Goal: Information Seeking & Learning: Learn about a topic

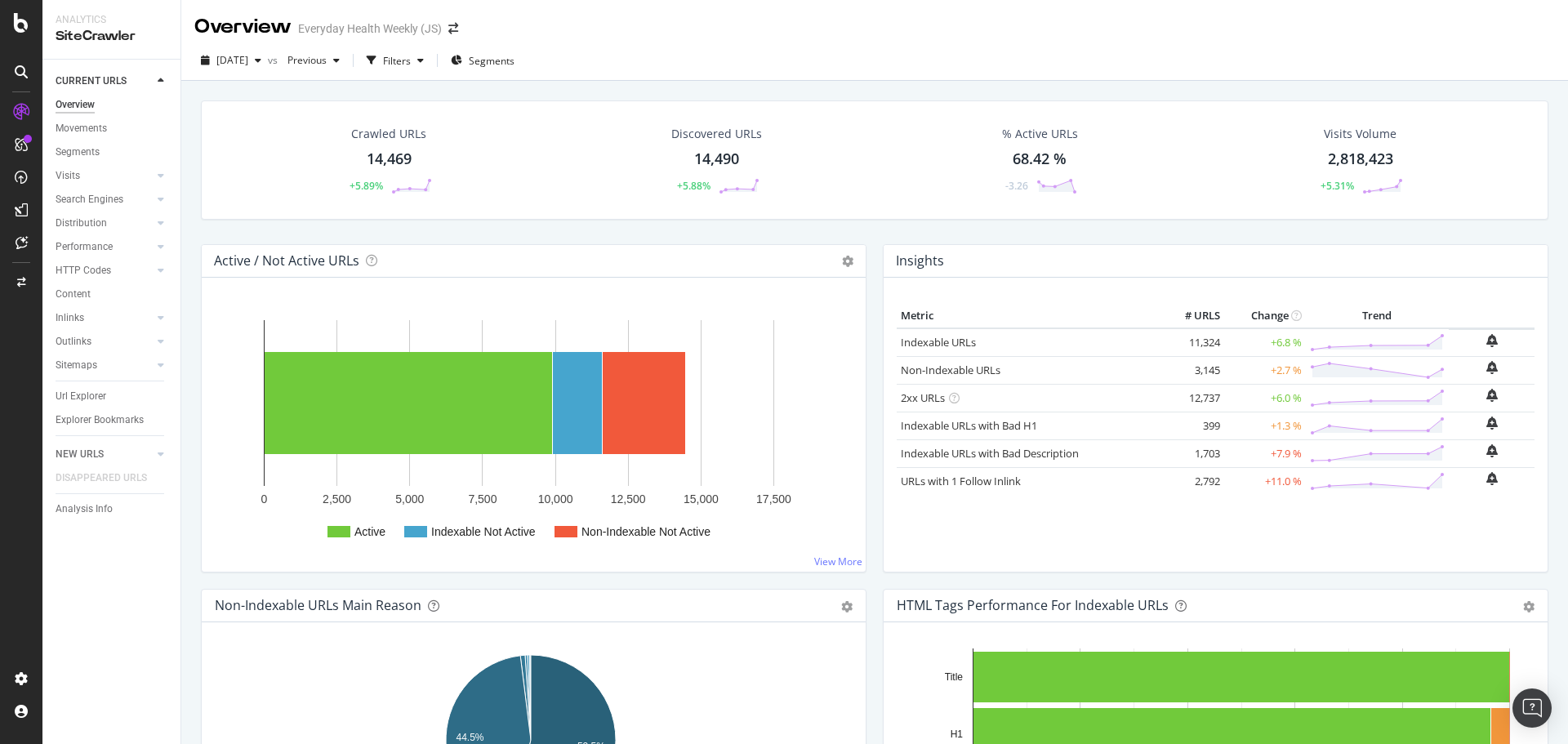
click at [701, 152] on div "14,490" at bounding box center [717, 159] width 45 height 22
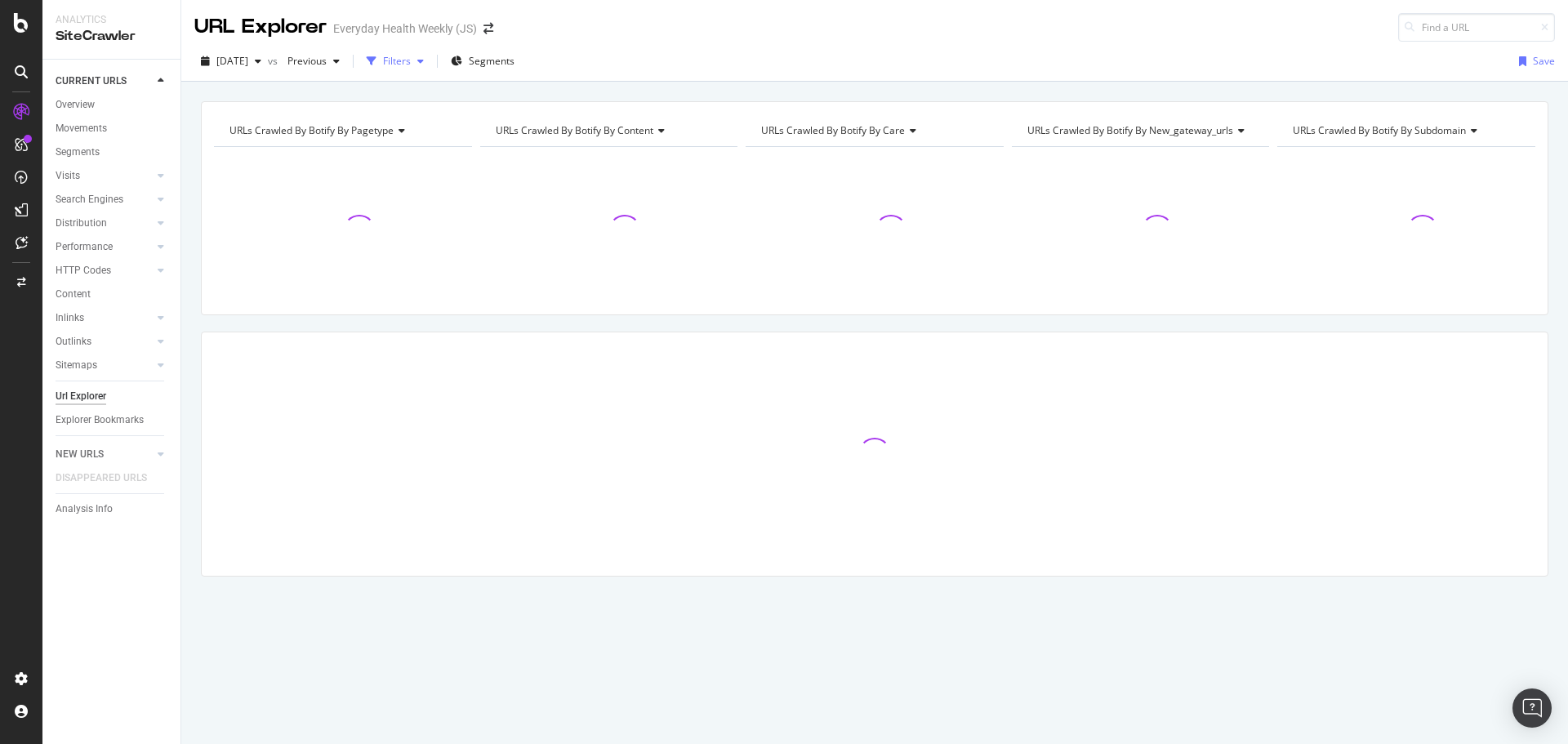
click at [411, 63] on div "Filters" at bounding box center [397, 60] width 28 height 14
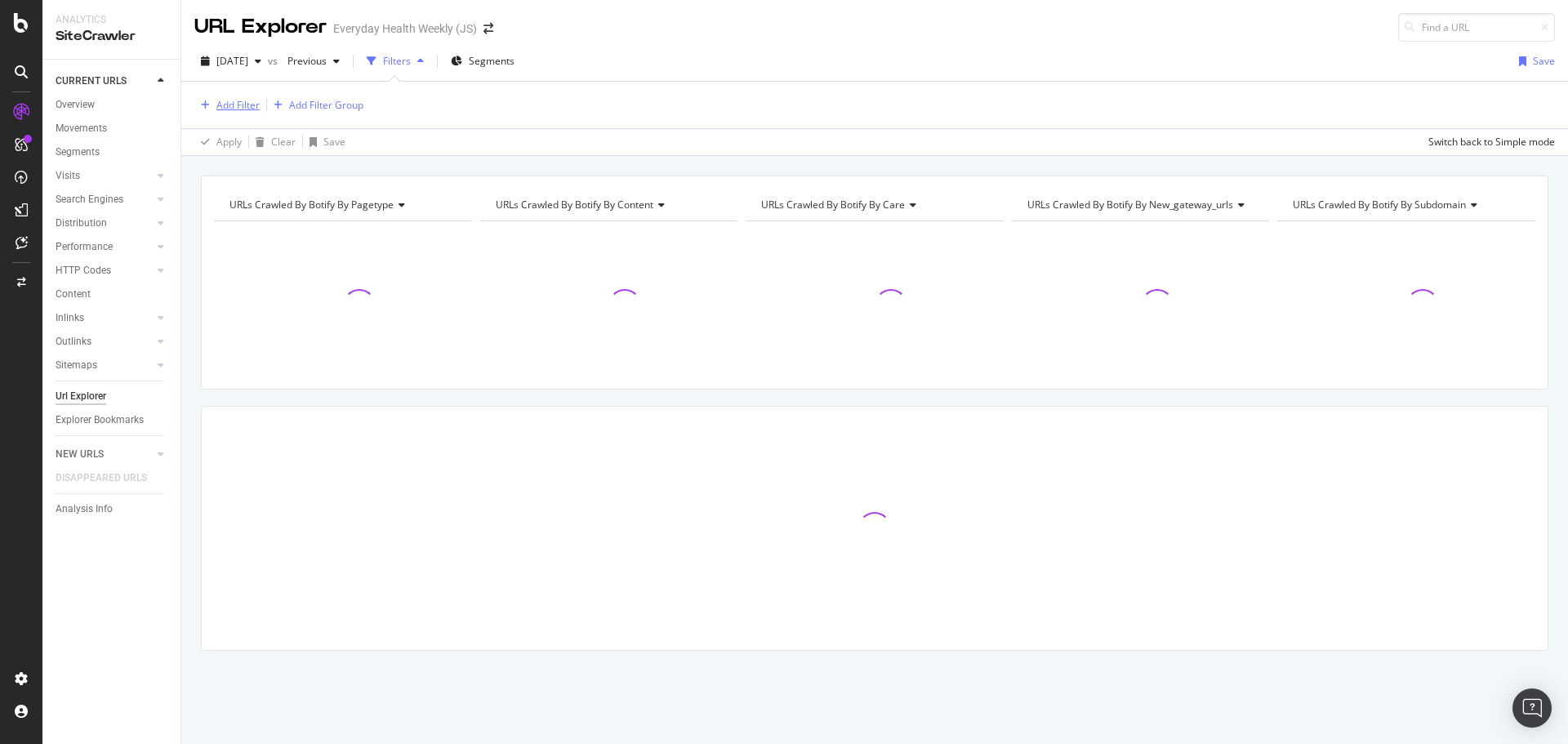
click at [242, 110] on div "Add Filter" at bounding box center [238, 105] width 43 height 14
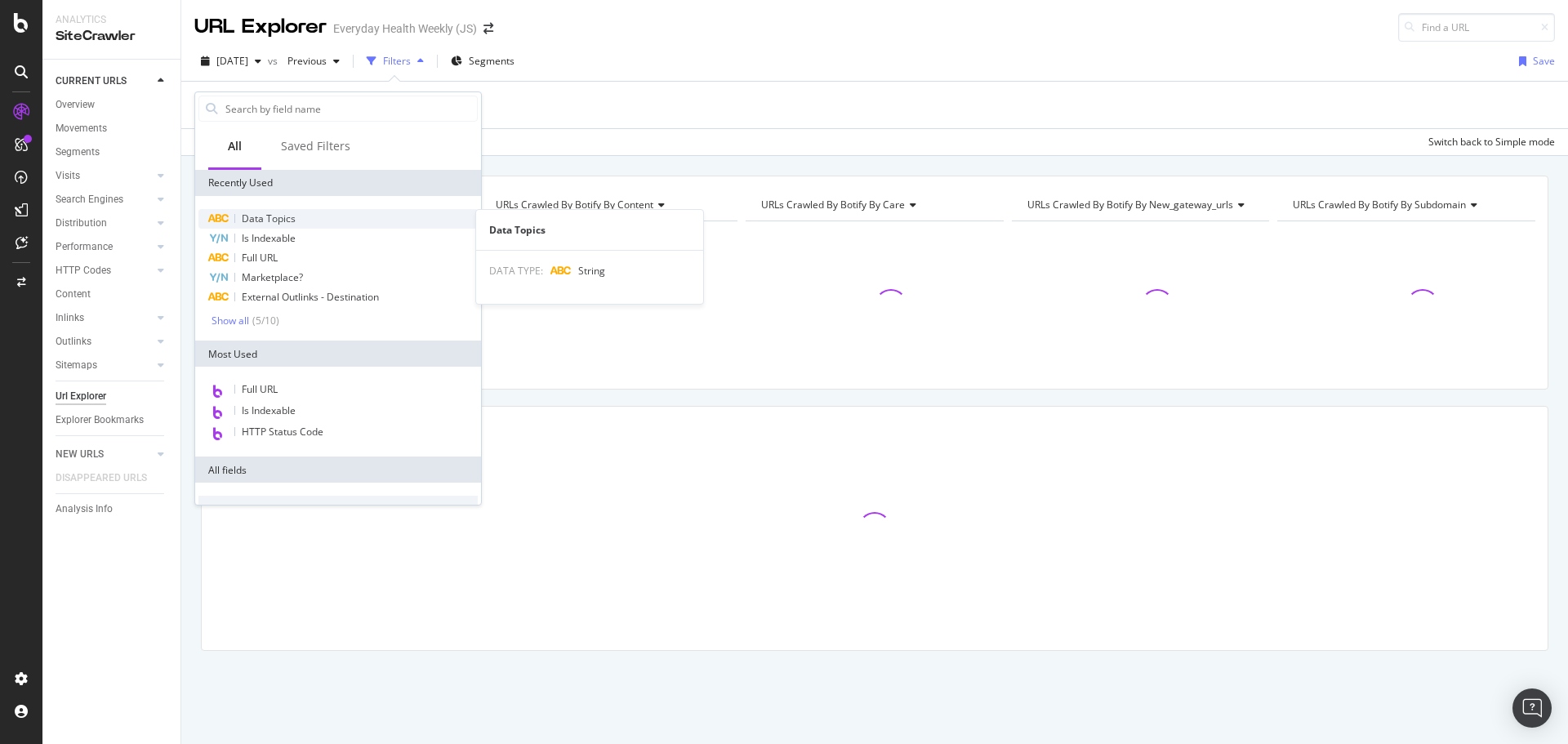
click at [287, 219] on span "Data Topics" at bounding box center [269, 219] width 54 height 14
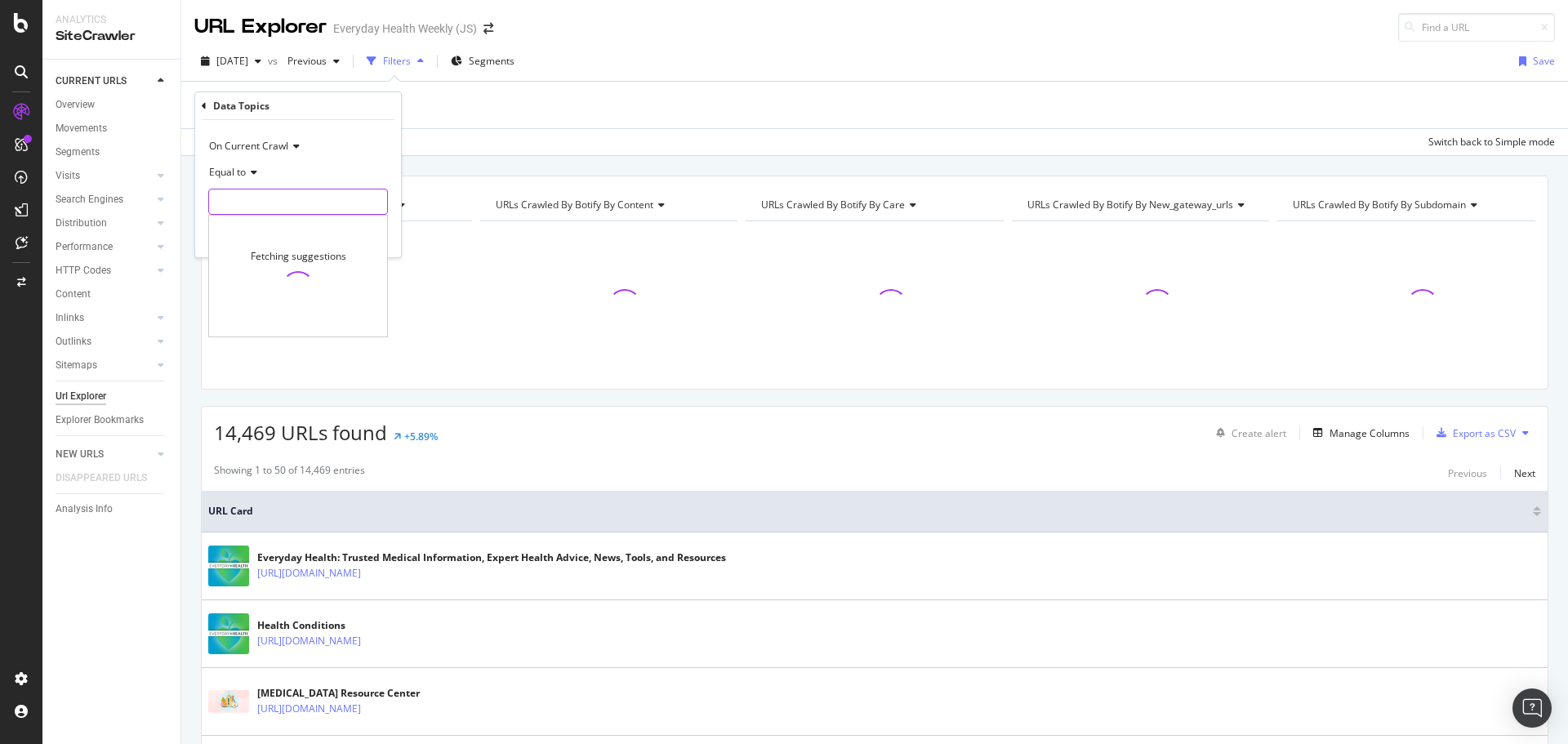
click at [279, 193] on input "text" at bounding box center [298, 201] width 178 height 26
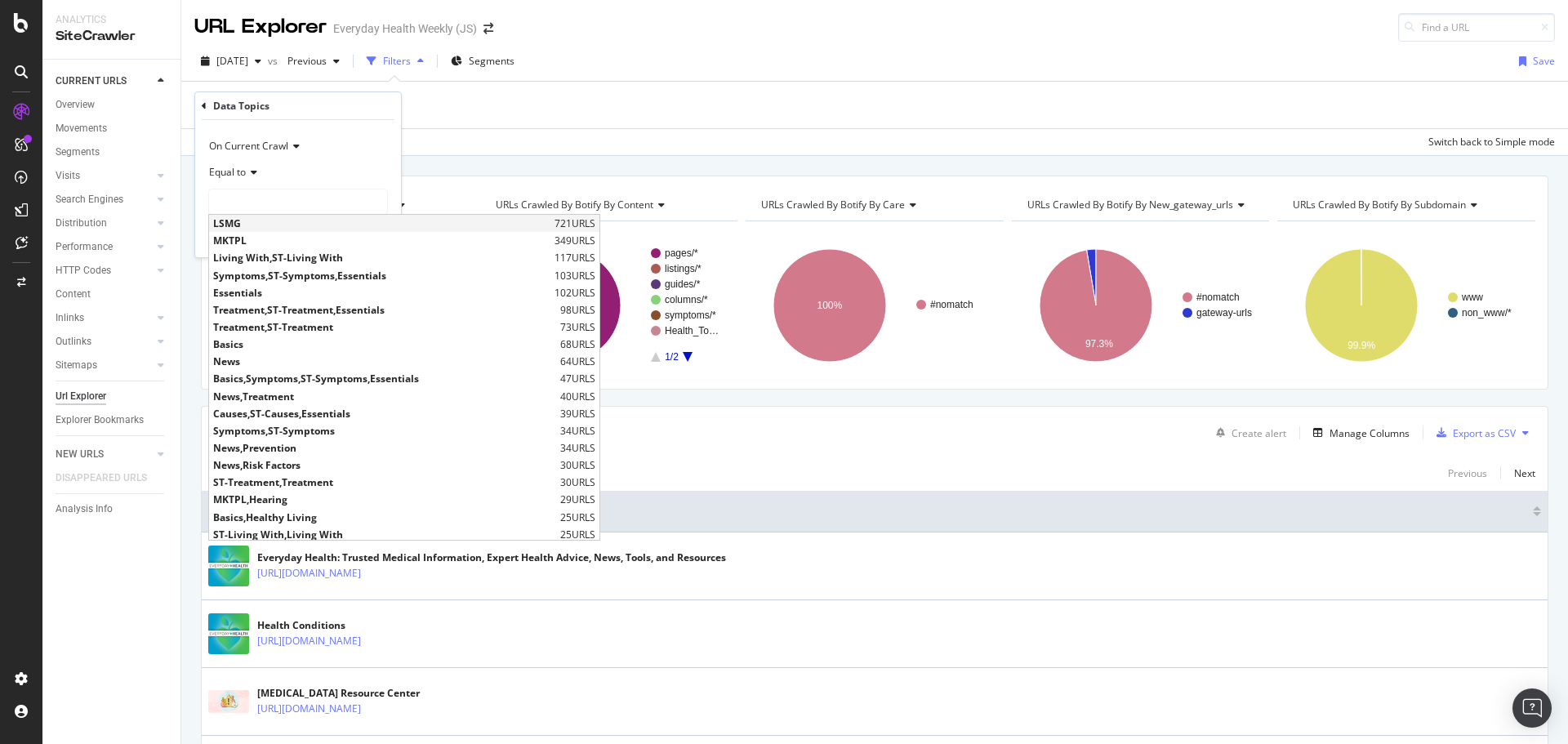
click at [270, 224] on span "LSMG" at bounding box center [382, 224] width 337 height 14
type input "LSMG"
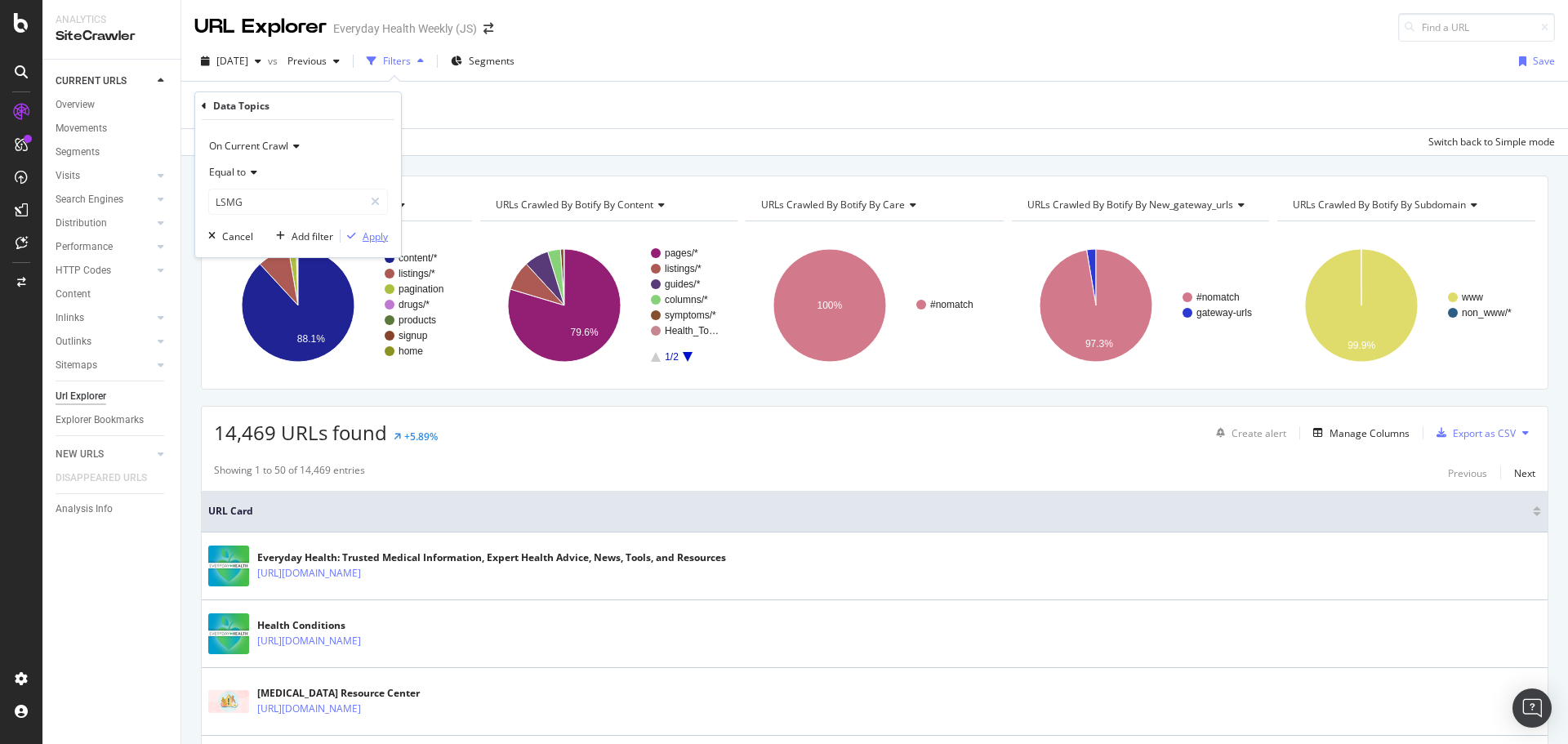
click at [372, 242] on div "Apply" at bounding box center [375, 237] width 25 height 14
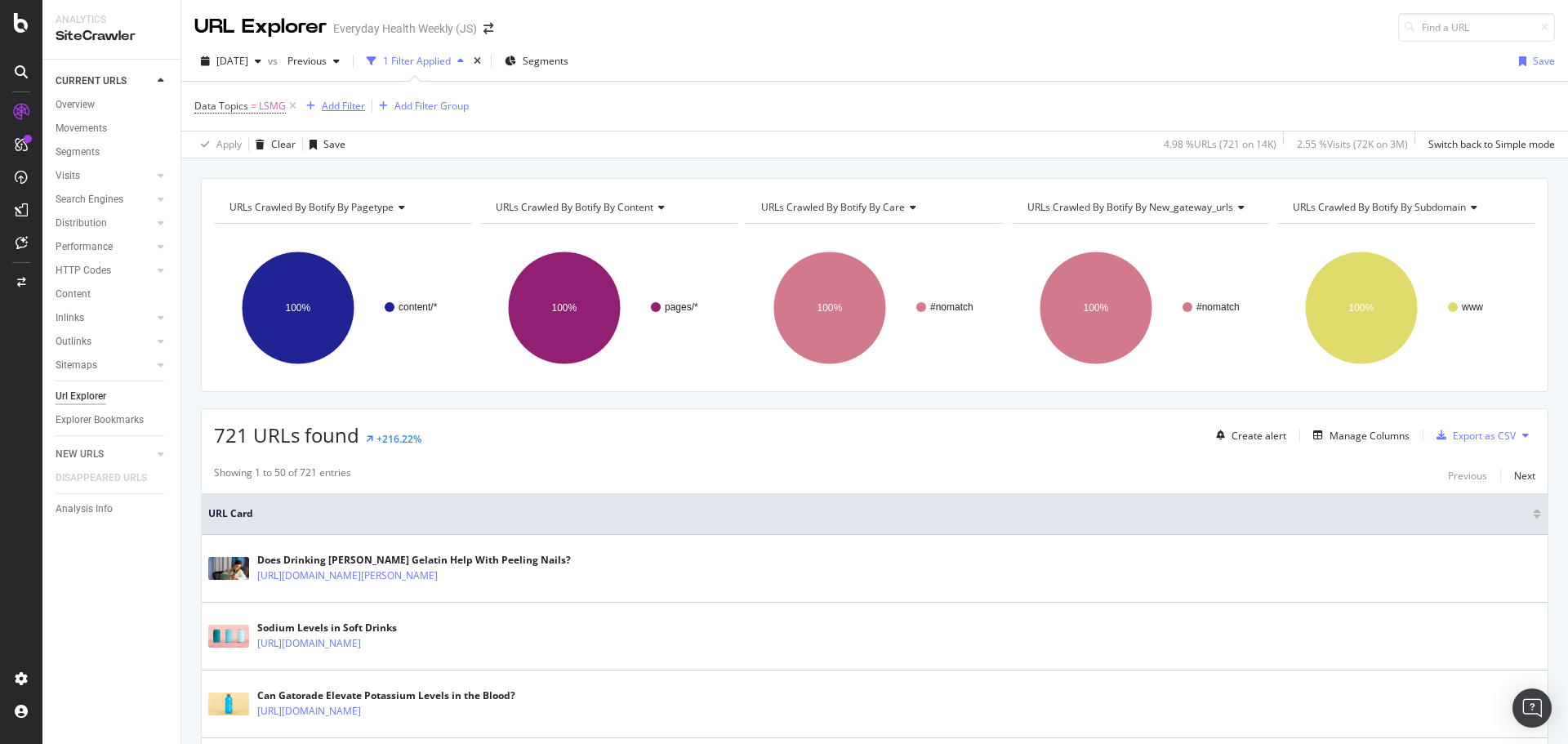
click at [340, 104] on div "Add Filter" at bounding box center [344, 105] width 43 height 14
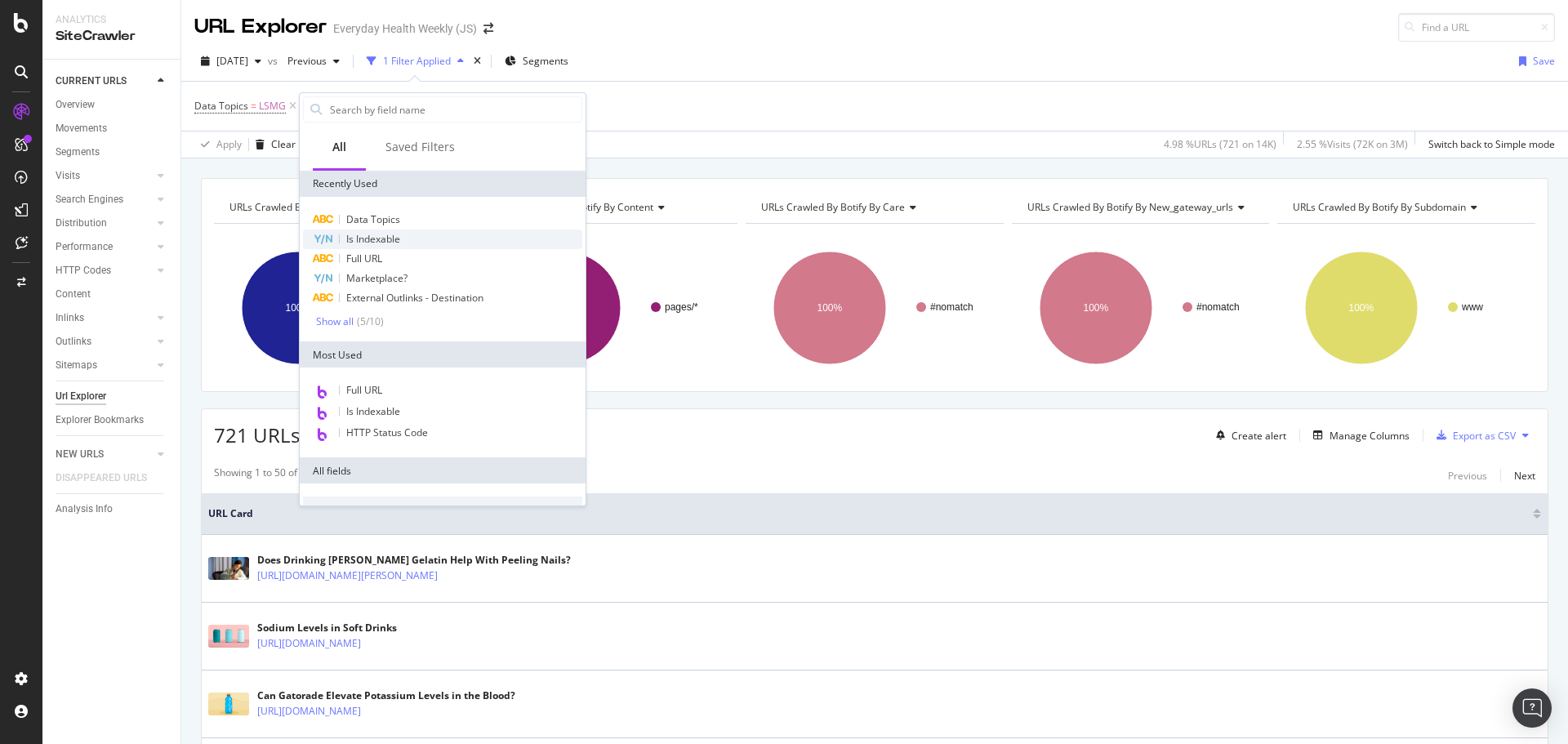
click at [388, 238] on span "Is Indexable" at bounding box center [373, 239] width 54 height 14
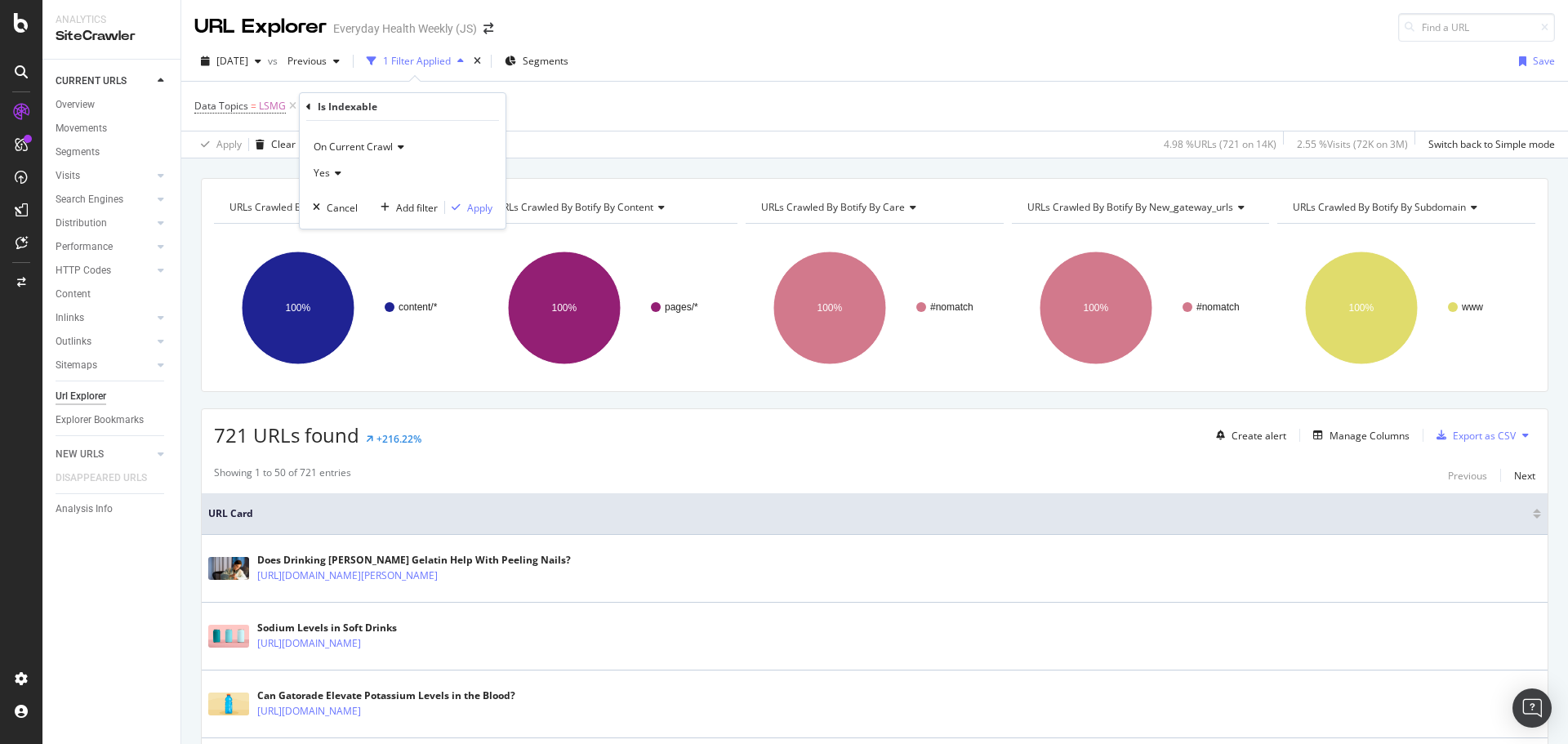
click at [352, 172] on div "Yes" at bounding box center [403, 173] width 180 height 26
click at [355, 223] on div "No" at bounding box center [404, 228] width 175 height 22
click at [479, 207] on div "Apply" at bounding box center [479, 208] width 25 height 14
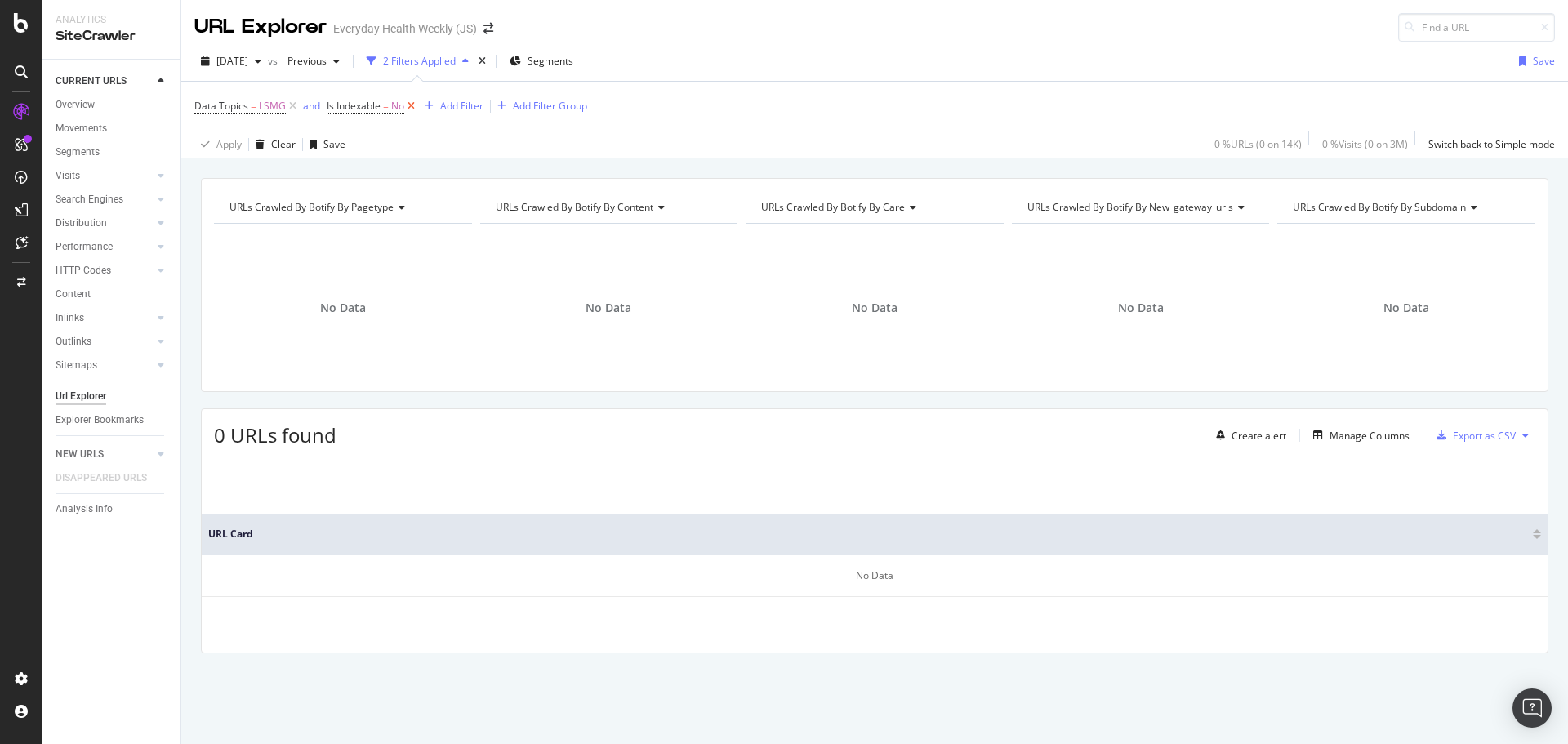
click at [409, 103] on icon at bounding box center [411, 105] width 14 height 16
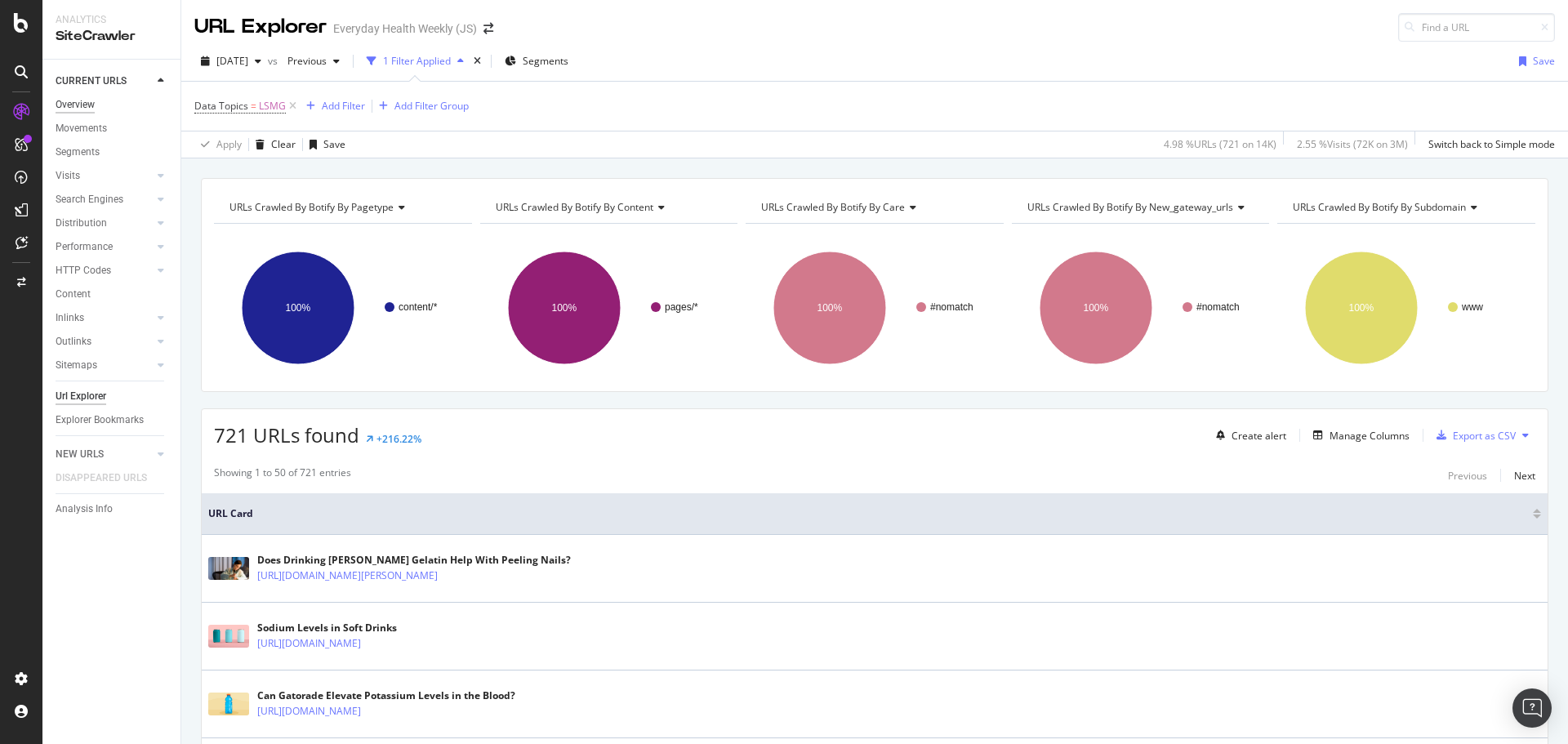
click at [95, 103] on div "Overview" at bounding box center [74, 105] width 39 height 17
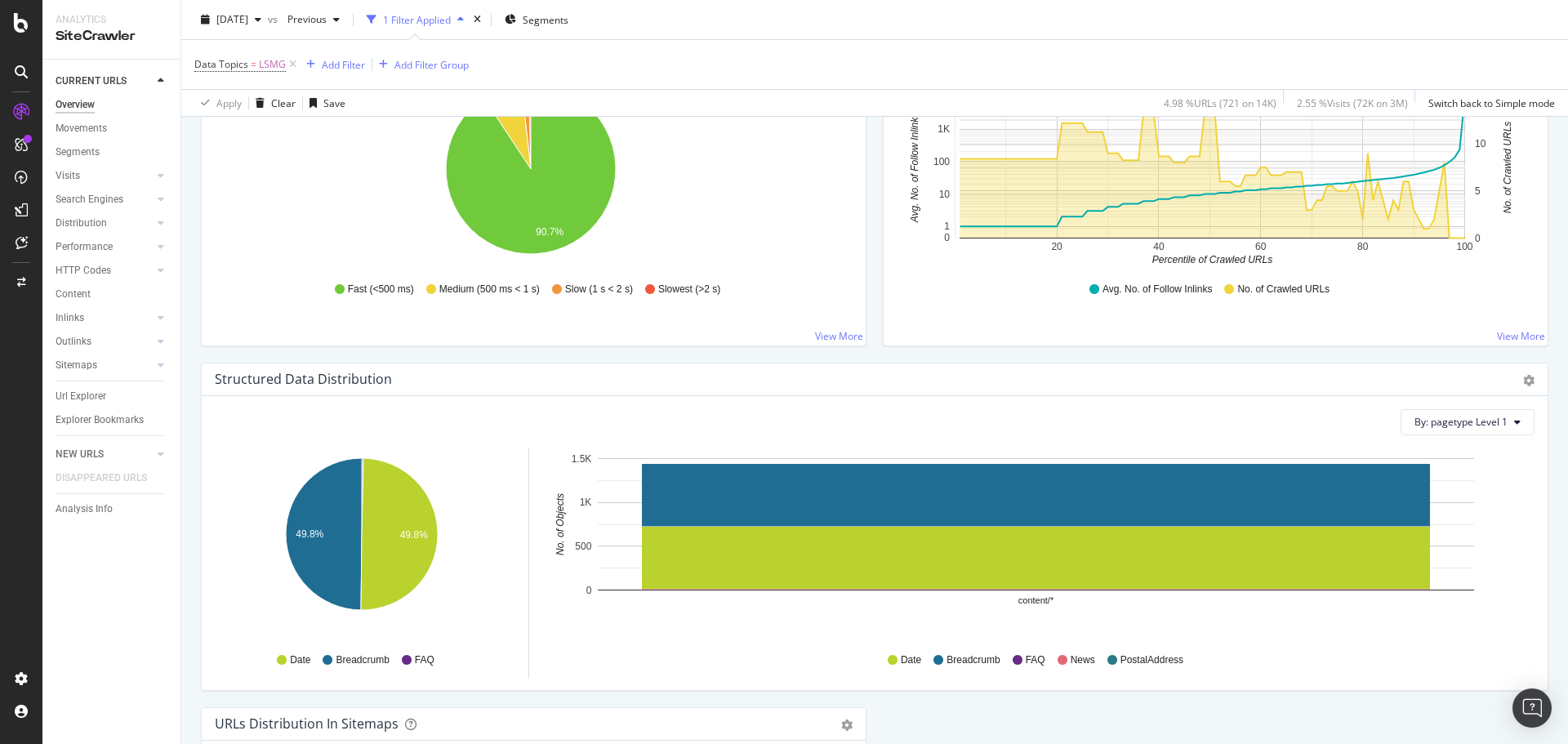
scroll to position [1131, 0]
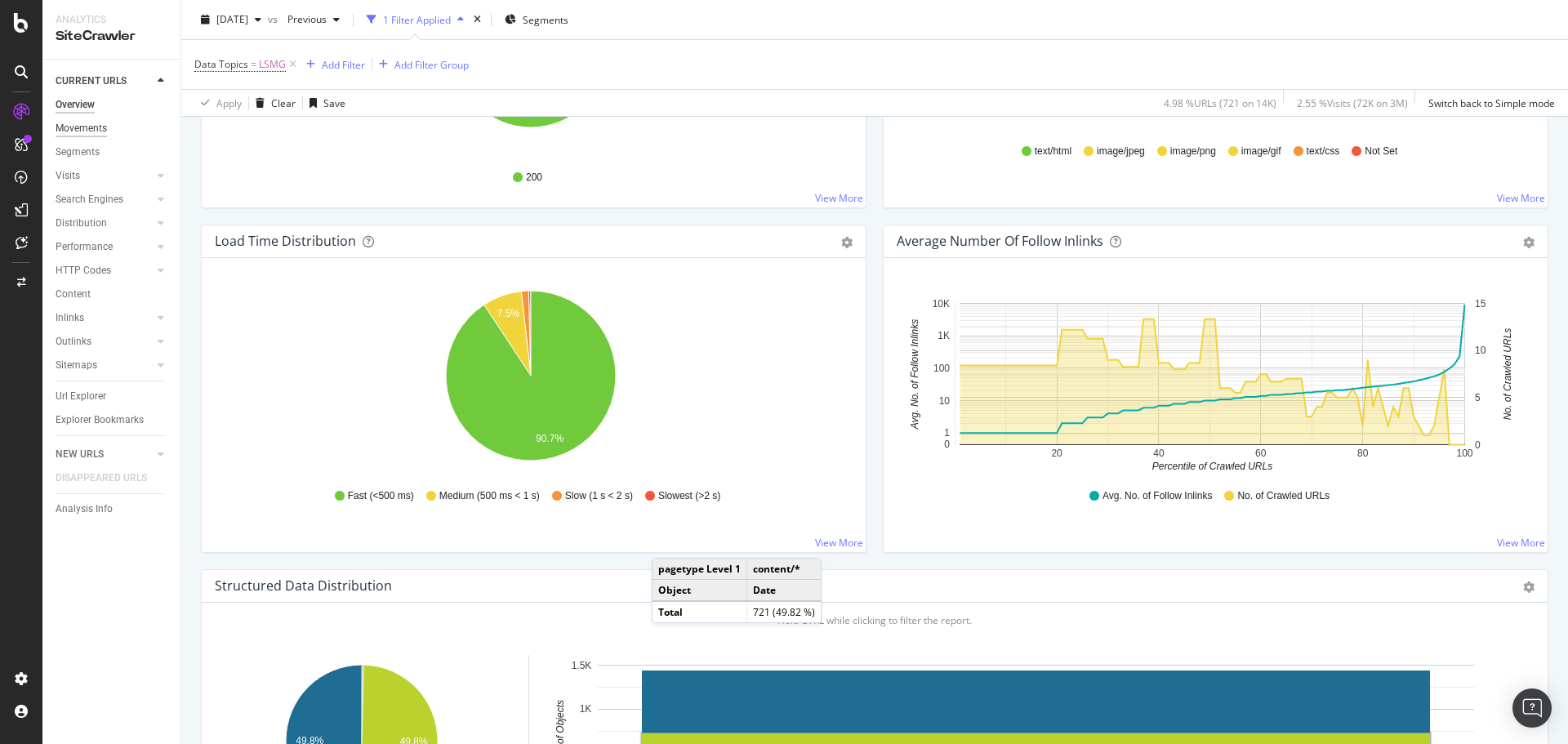
click at [101, 127] on div "Movements" at bounding box center [81, 129] width 52 height 17
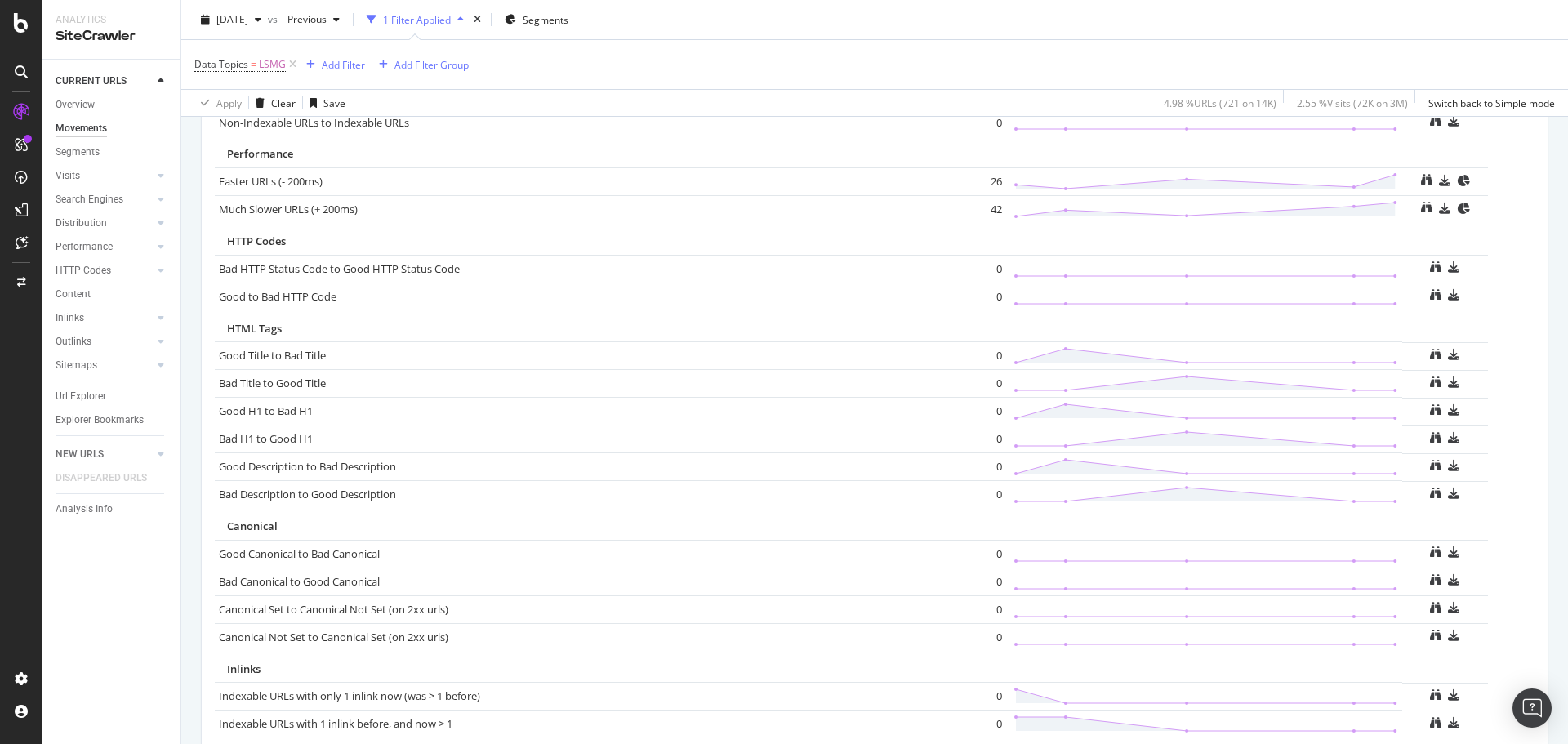
scroll to position [1071, 0]
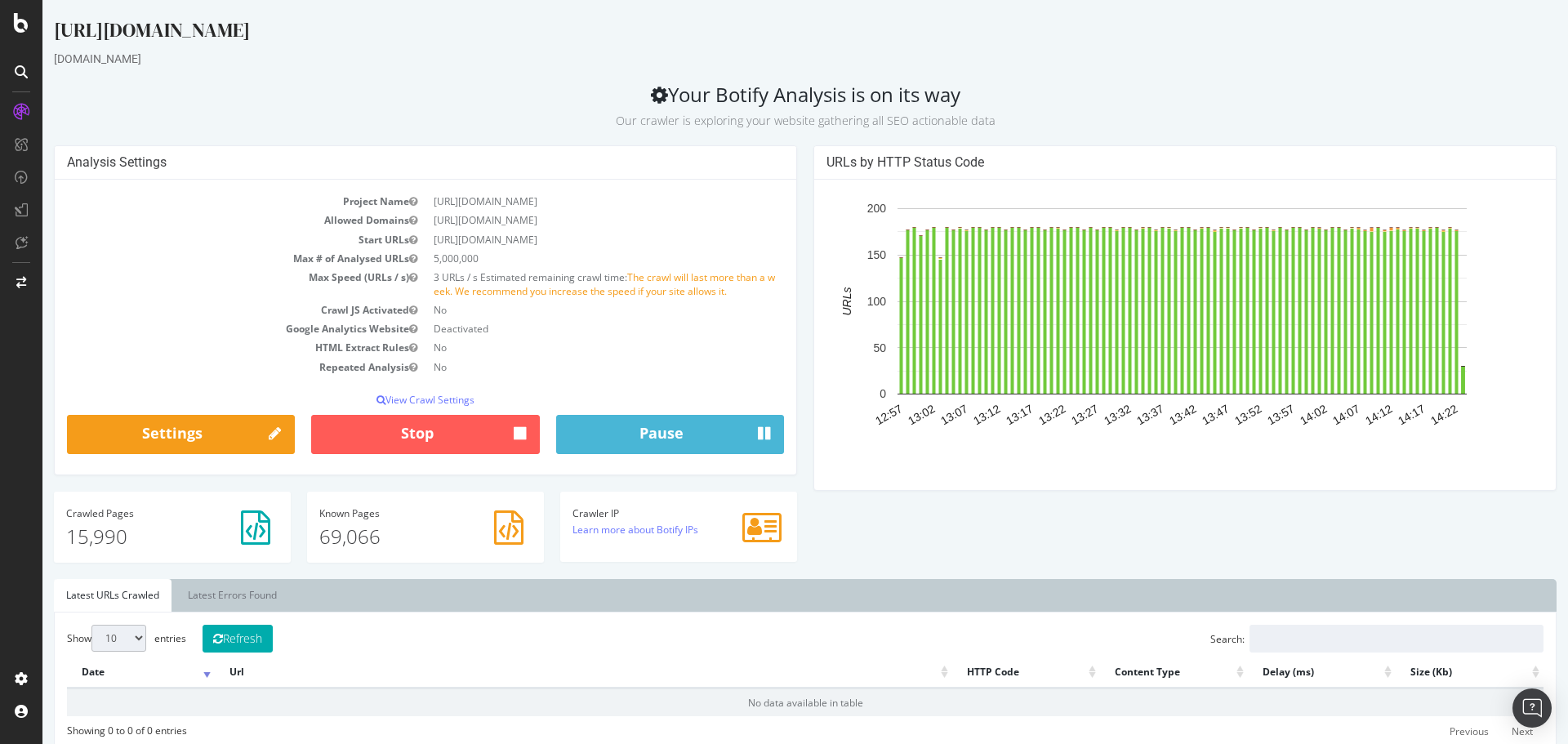
click at [19, 35] on div at bounding box center [21, 372] width 42 height 744
click at [16, 23] on icon at bounding box center [21, 22] width 15 height 20
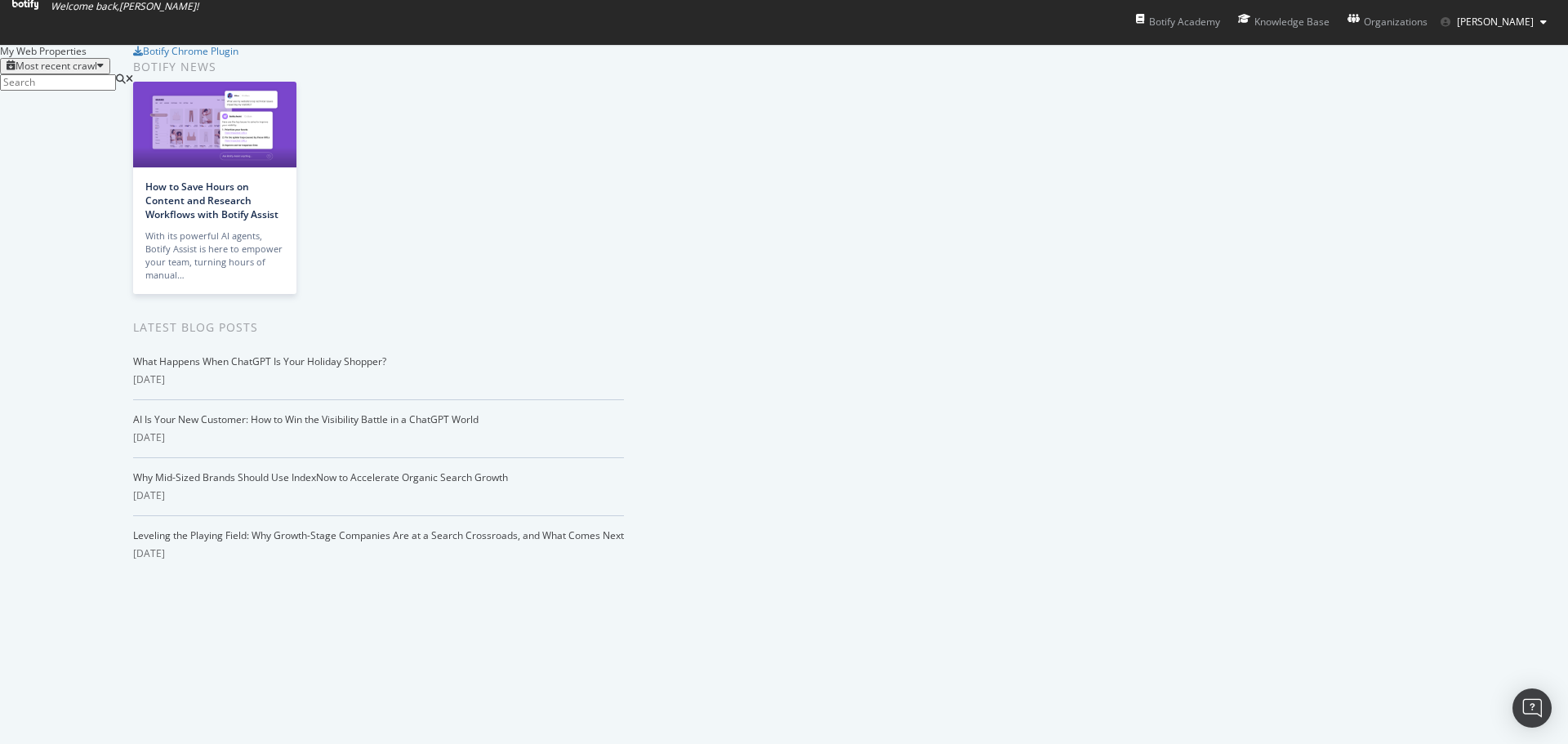
scroll to position [3075, 0]
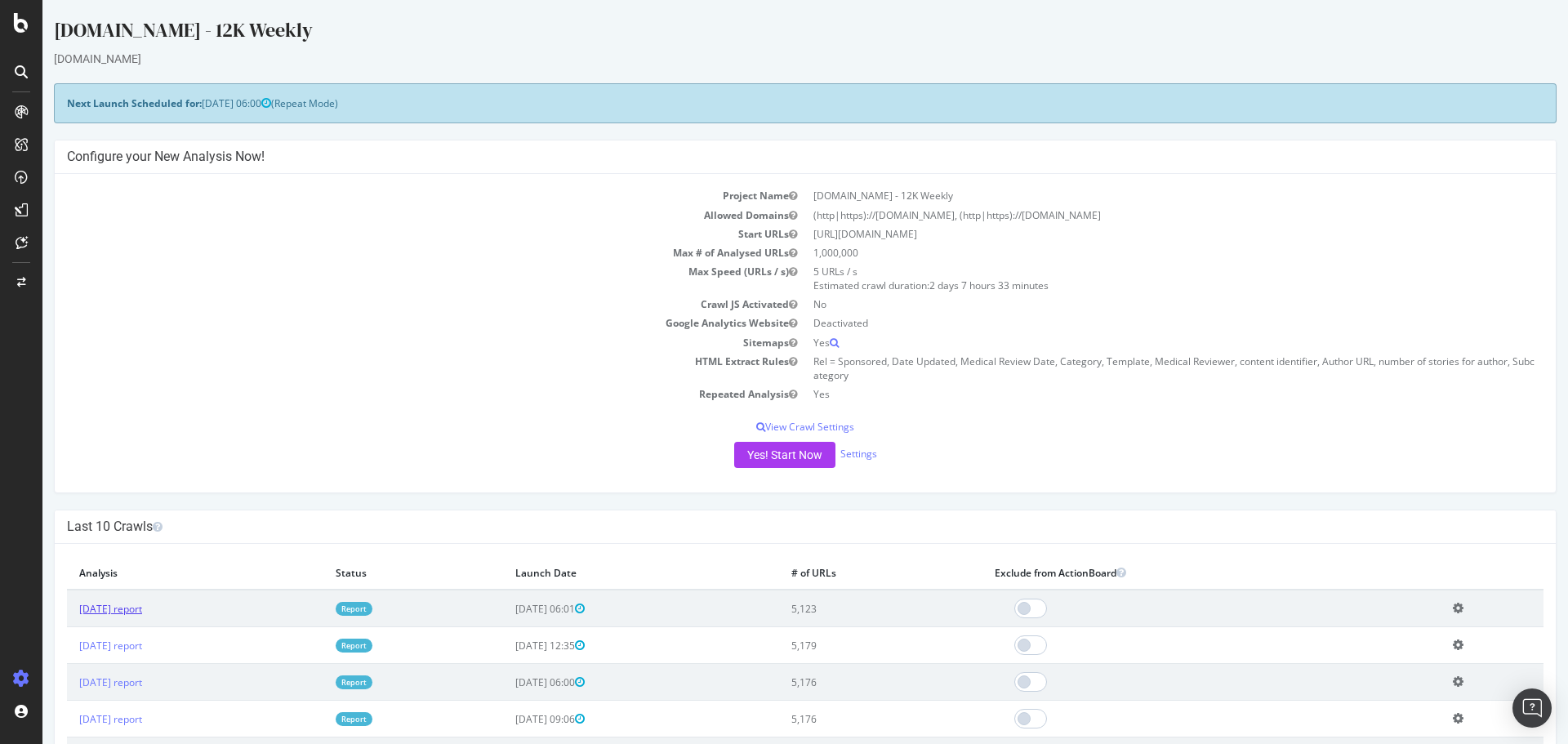
click at [143, 606] on link "2025 Aug. 22nd report" at bounding box center [111, 609] width 63 height 14
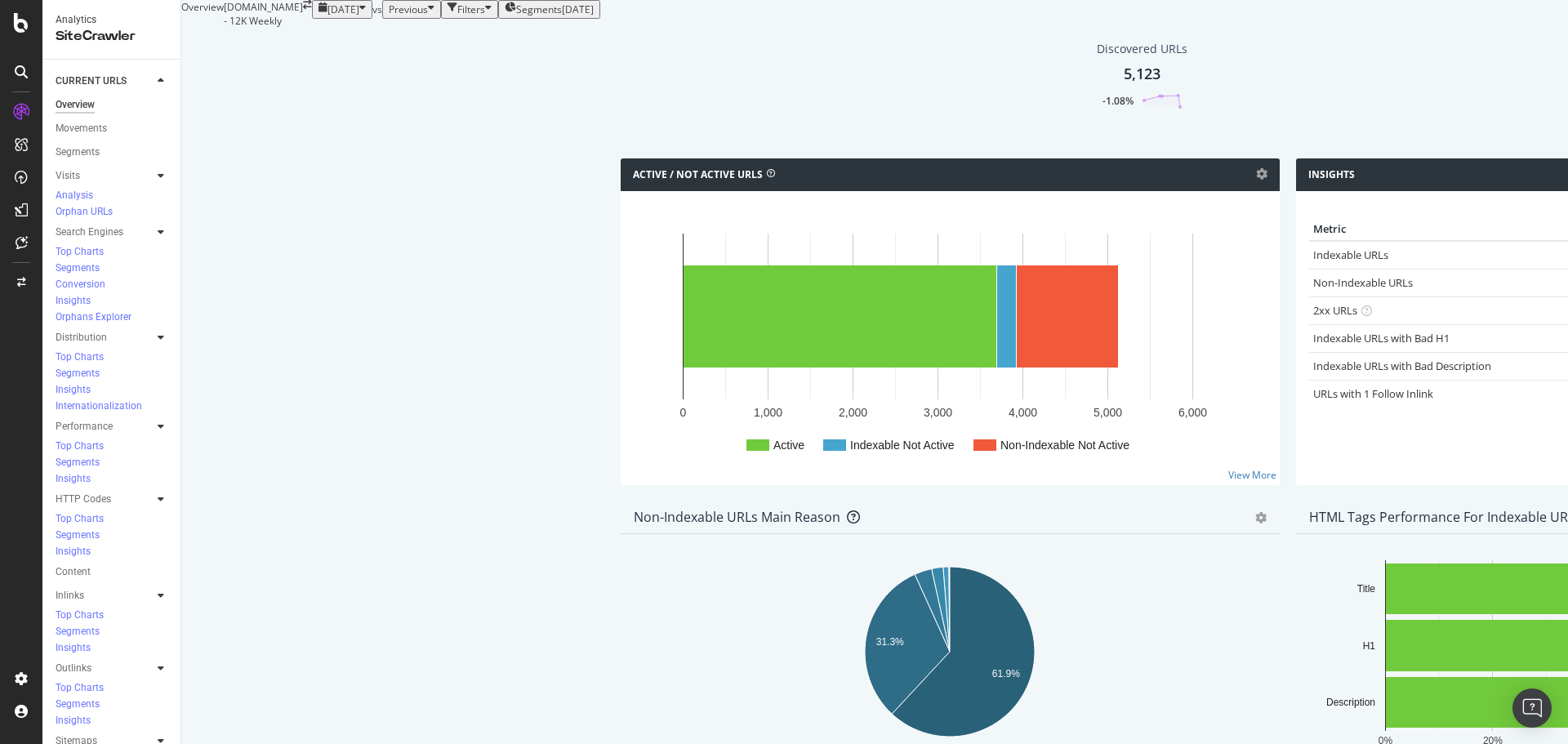
click at [457, 16] on div "Filters" at bounding box center [471, 10] width 28 height 14
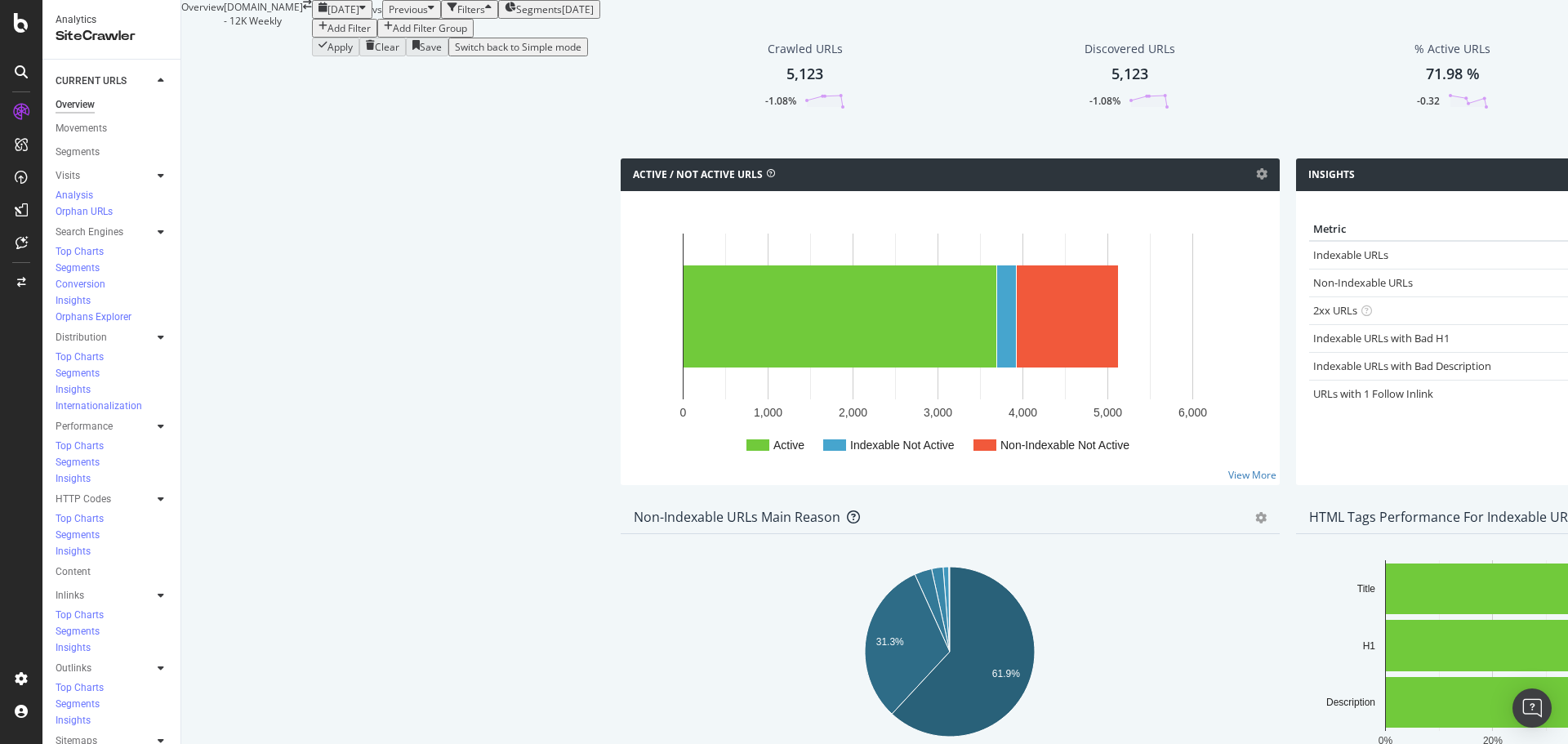
click at [327, 35] on div "Add Filter" at bounding box center [349, 29] width 43 height 14
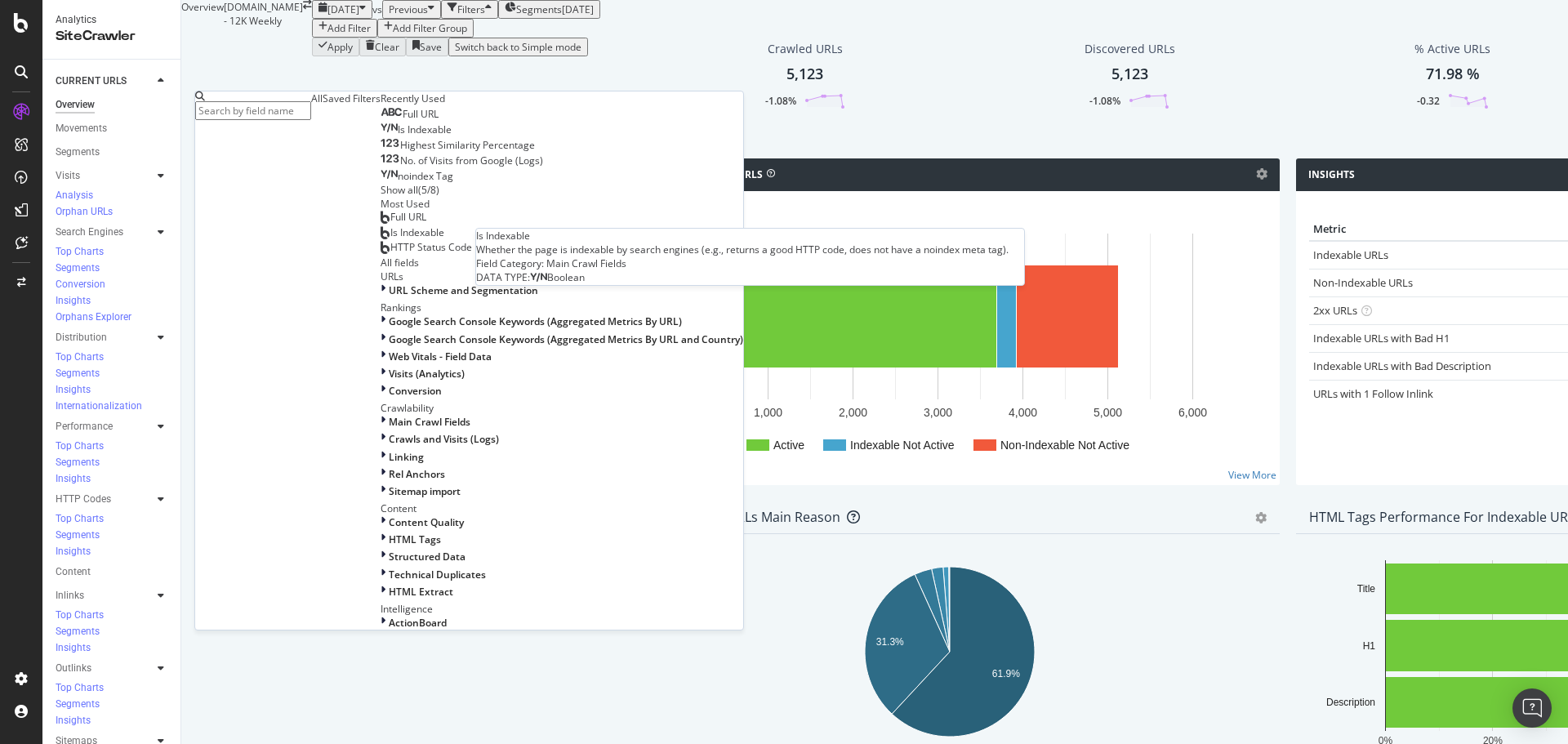
click at [397, 137] on span "Is Indexable" at bounding box center [424, 130] width 54 height 14
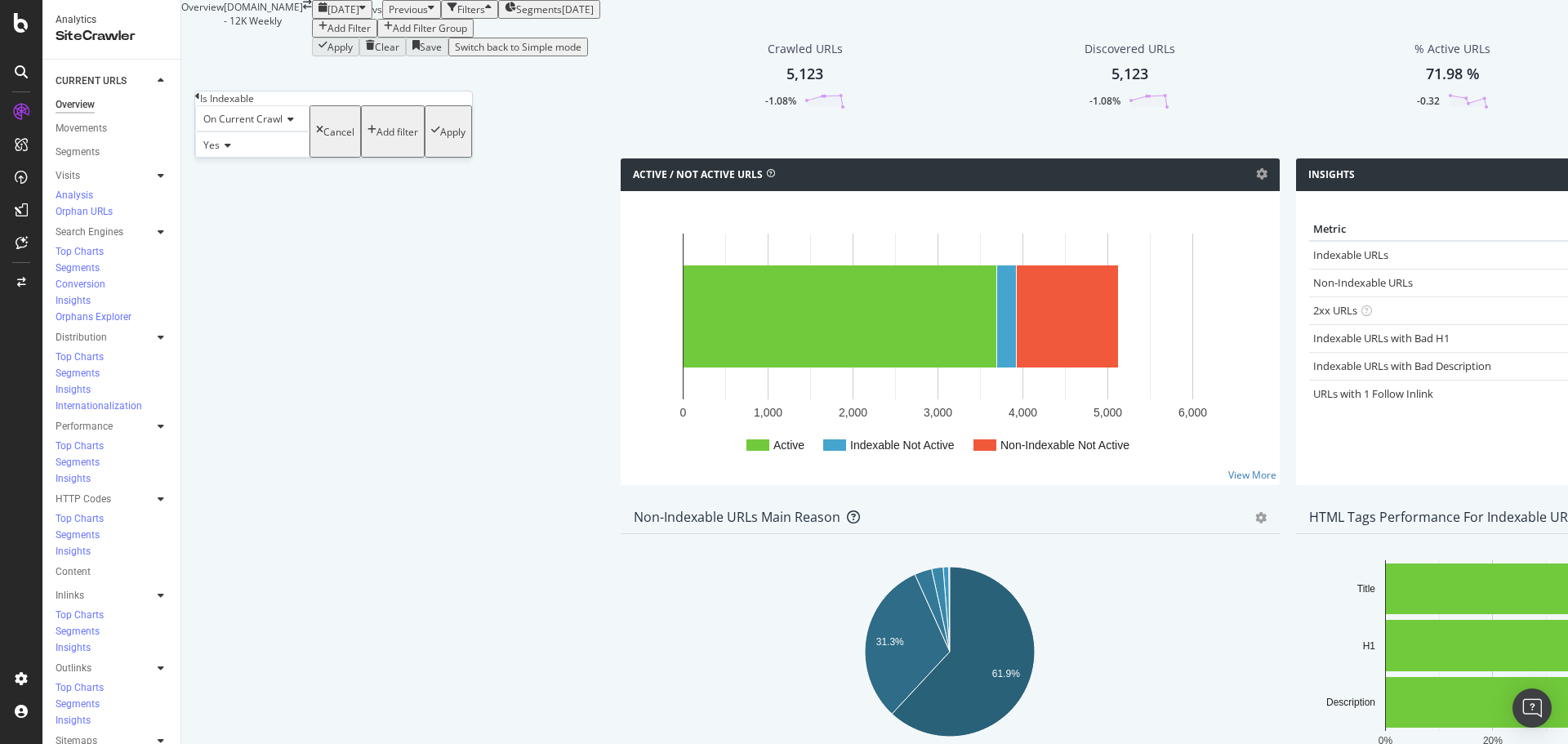
click at [238, 157] on div "Yes" at bounding box center [252, 144] width 114 height 26
click at [249, 192] on div "No" at bounding box center [252, 183] width 112 height 17
click at [441, 139] on div "Apply" at bounding box center [453, 132] width 25 height 14
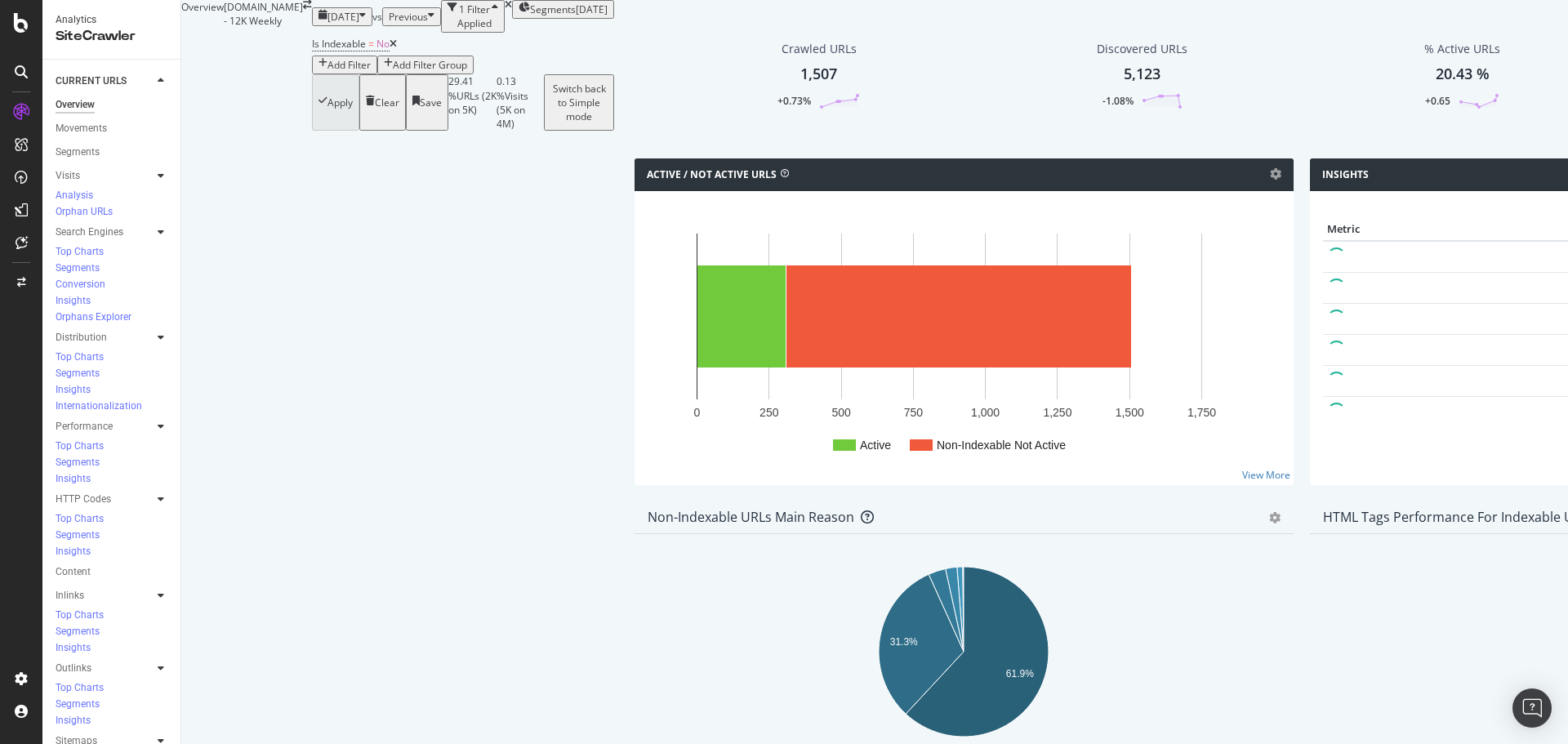
click at [1081, 118] on div "Discovered URLs 5,123 -1.08%" at bounding box center [1142, 75] width 124 height 85
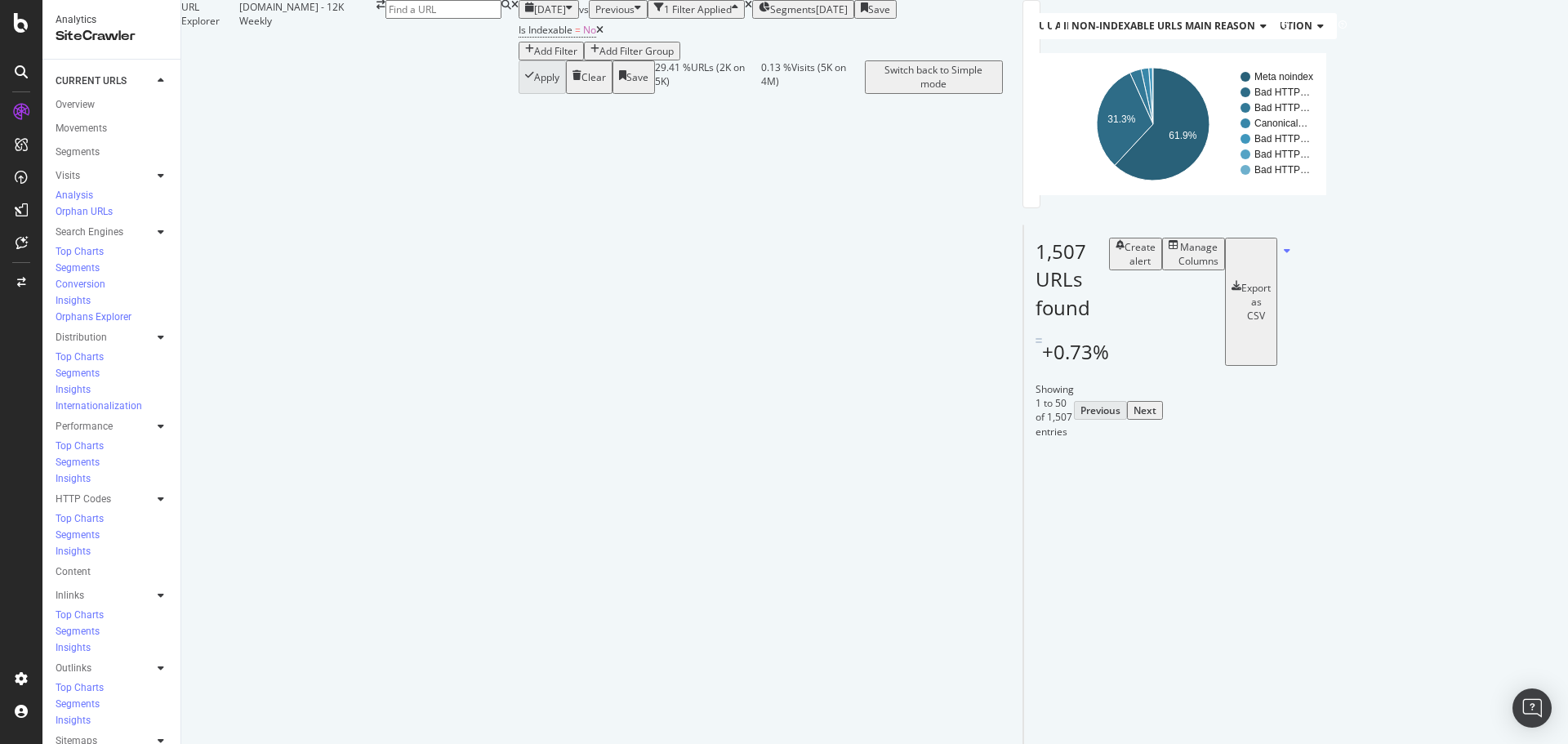
scroll to position [1307, 0]
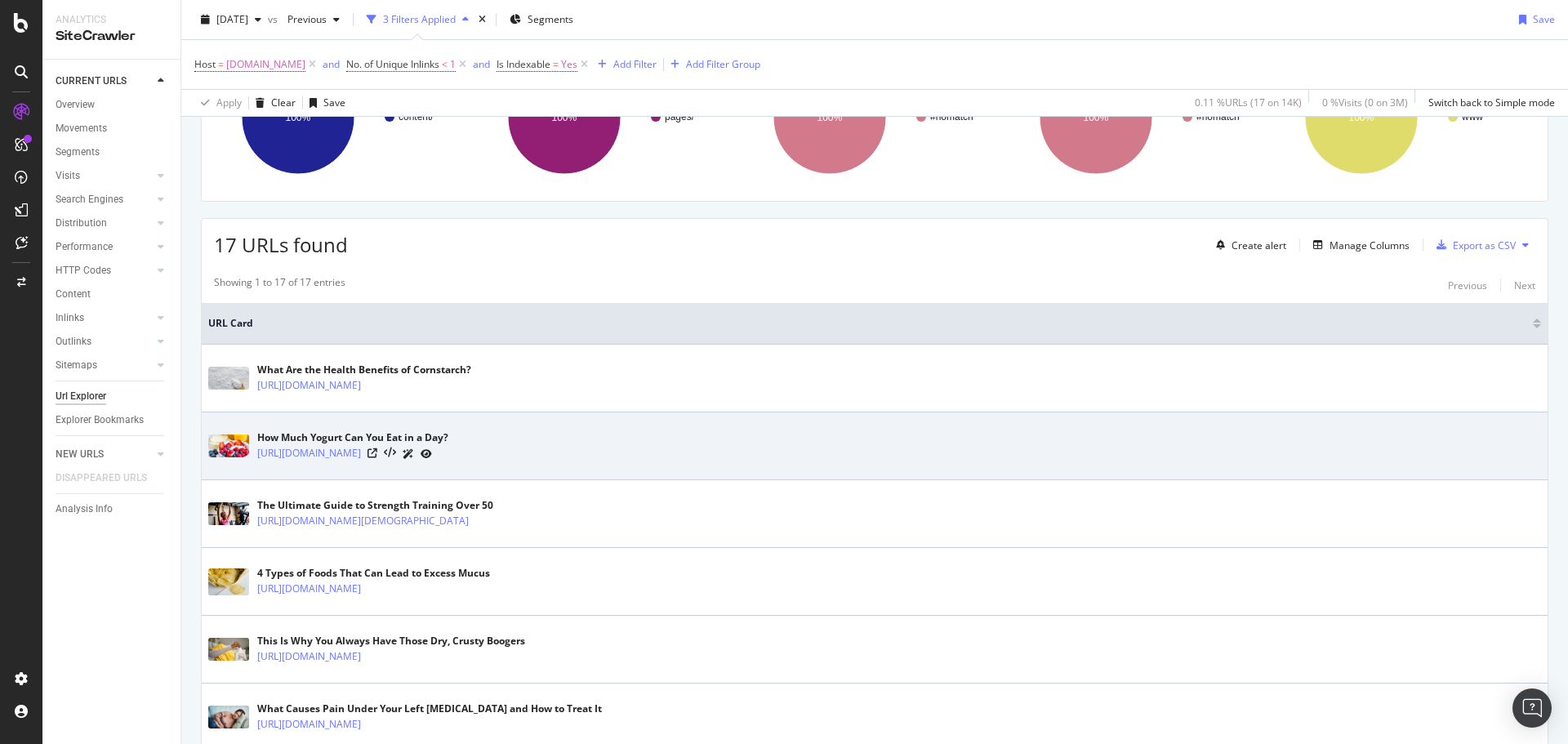
scroll to position [245, 0]
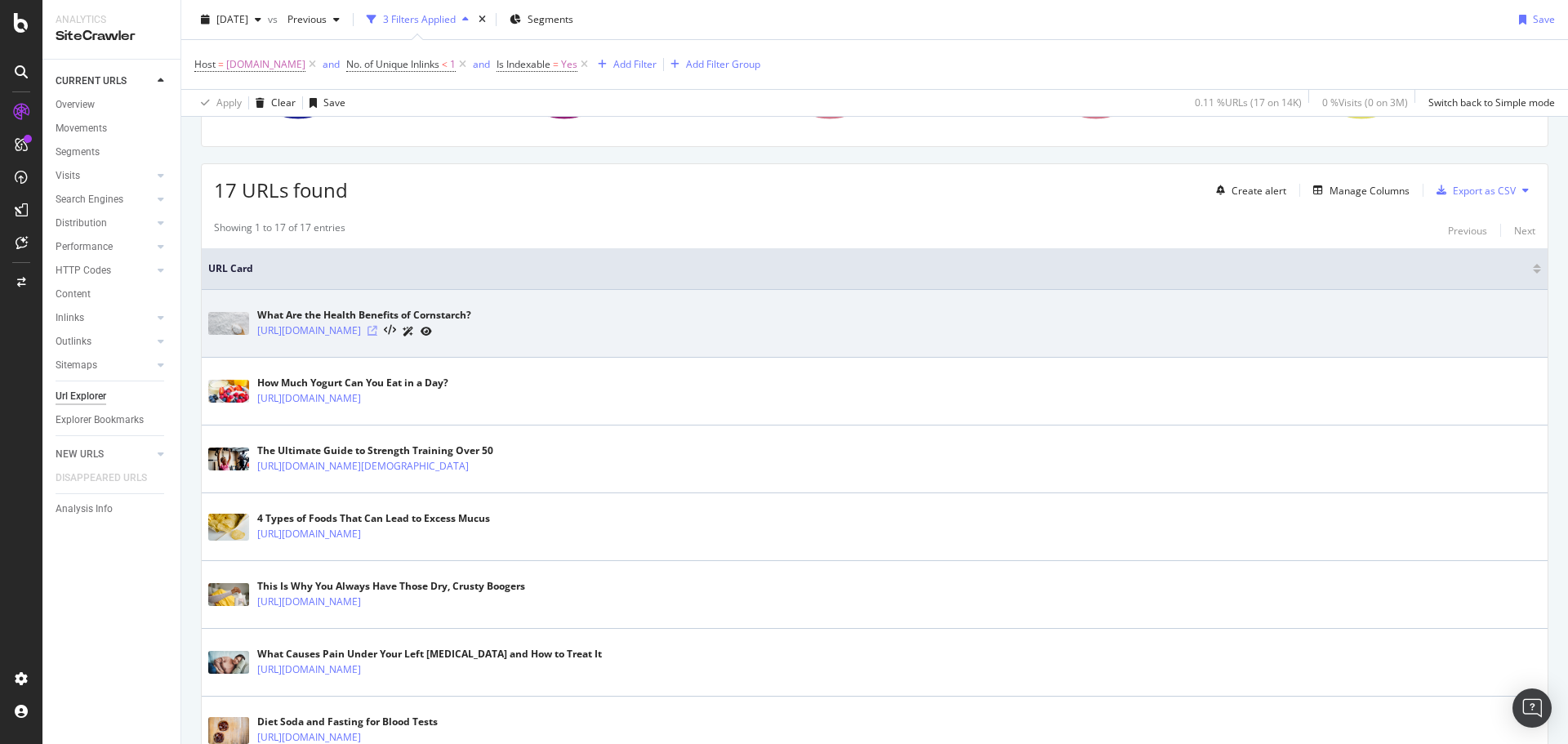
click at [378, 329] on icon at bounding box center [371, 330] width 10 height 10
